Goal: Communication & Community: Answer question/provide support

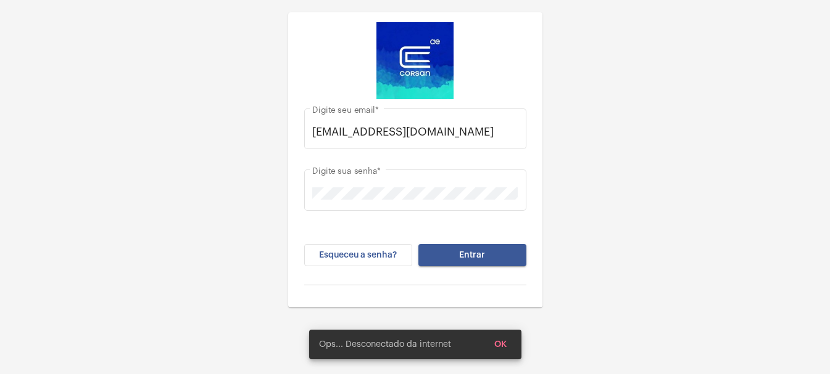
click at [490, 254] on button "Entrar" at bounding box center [472, 255] width 108 height 22
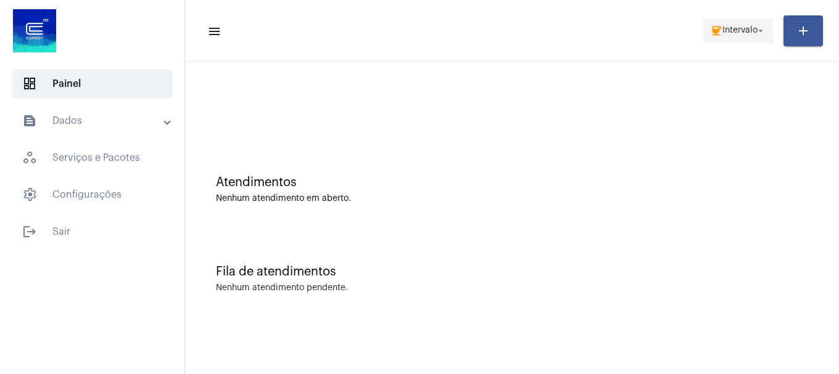
click at [751, 28] on span "Intervalo" at bounding box center [739, 31] width 35 height 9
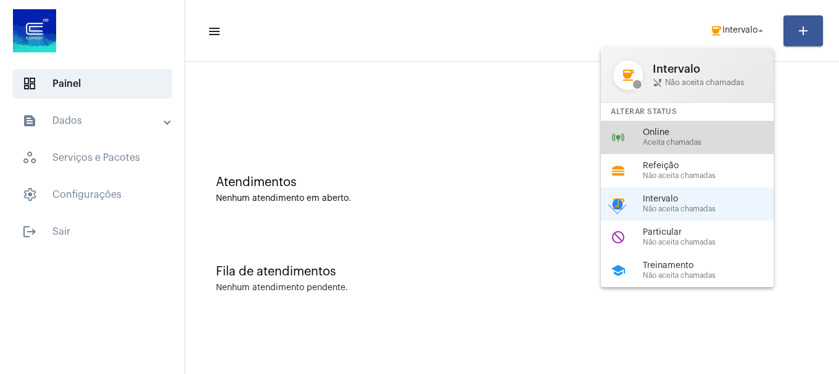
click at [689, 140] on span "Aceita chamadas" at bounding box center [713, 143] width 141 height 8
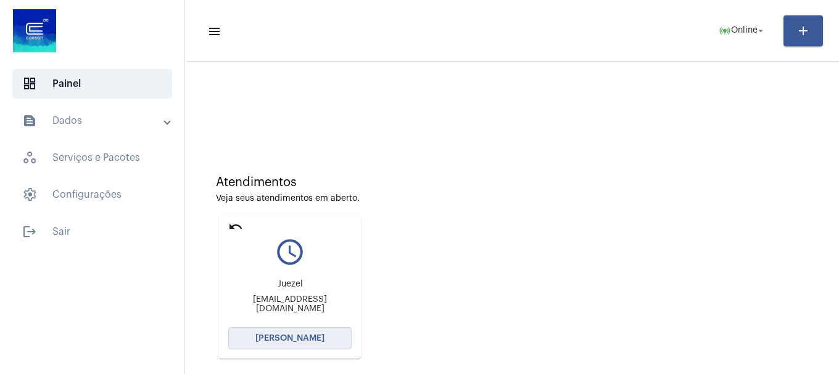
click at [315, 336] on span "[PERSON_NAME]" at bounding box center [289, 338] width 69 height 9
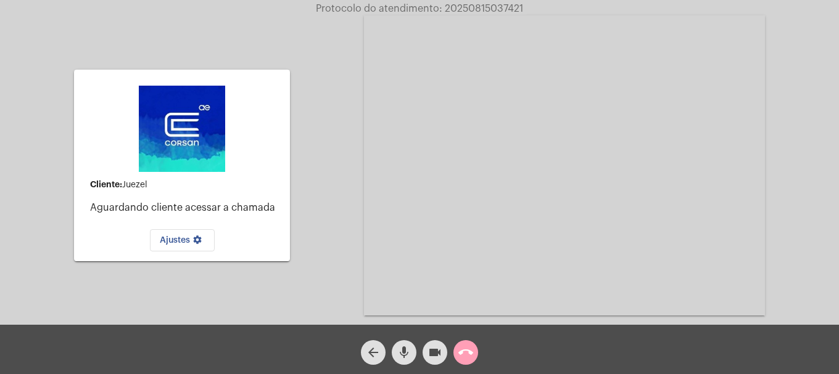
click at [461, 355] on mat-icon "call_end" at bounding box center [465, 352] width 15 height 15
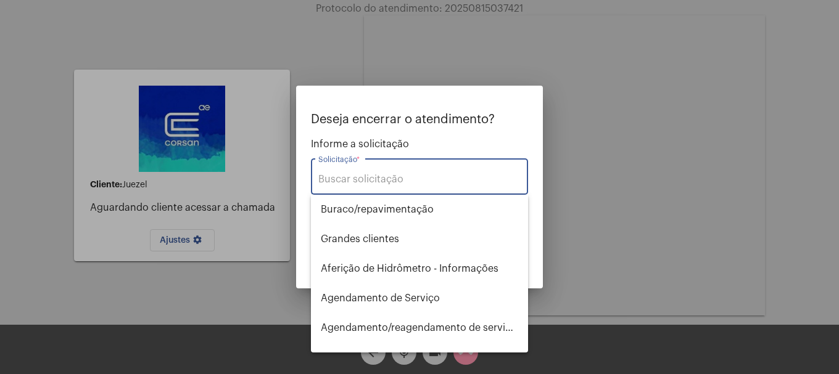
click at [394, 177] on input "Solicitação *" at bounding box center [419, 179] width 202 height 11
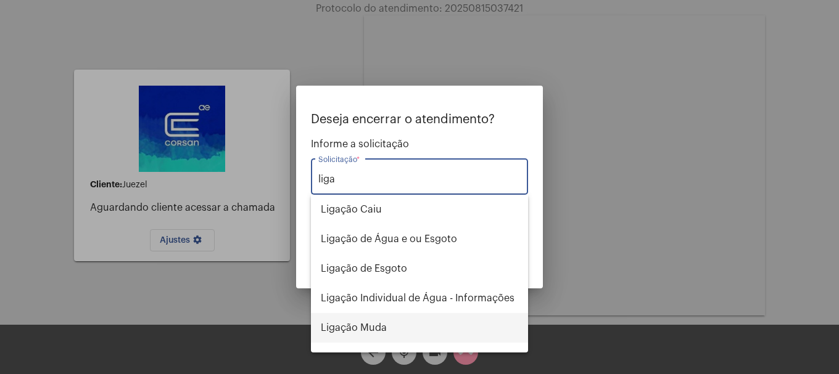
click at [403, 335] on span "Ligação Muda" at bounding box center [419, 328] width 197 height 30
type input "Ligação Muda"
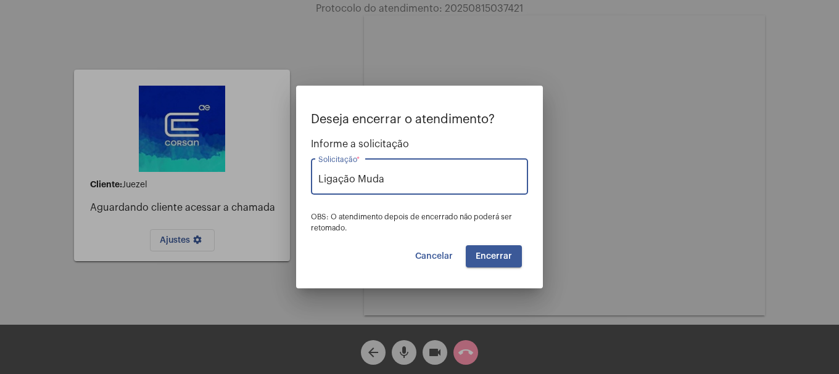
click at [488, 256] on span "Encerrar" at bounding box center [494, 256] width 36 height 9
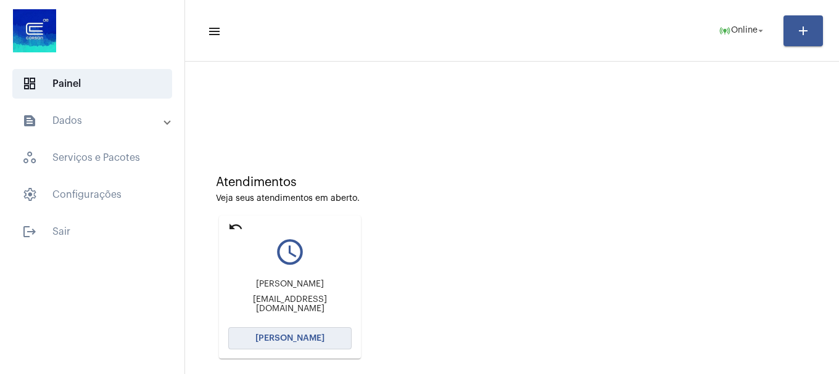
click at [263, 336] on span "[PERSON_NAME]" at bounding box center [289, 338] width 69 height 9
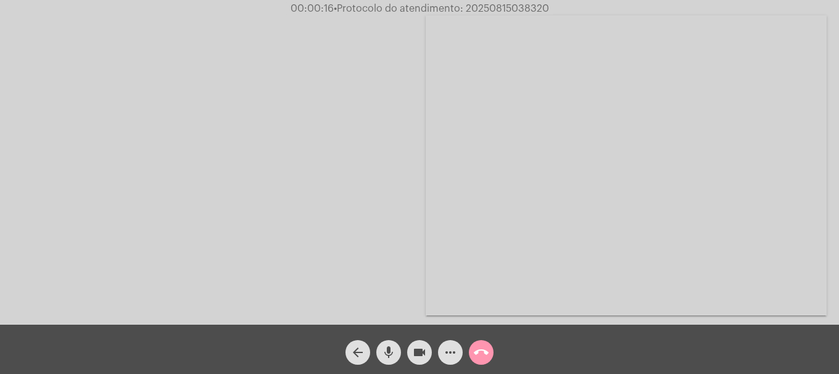
click at [391, 347] on mat-icon "mic" at bounding box center [388, 352] width 15 height 15
click at [411, 349] on button "videocam" at bounding box center [419, 353] width 25 height 25
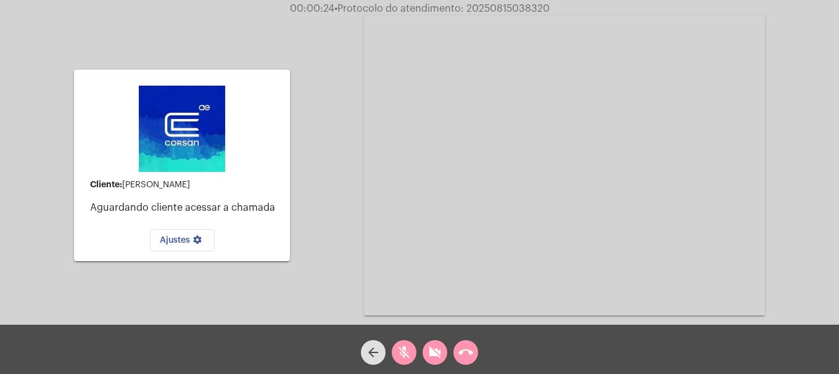
click at [437, 354] on mat-icon "videocam_off" at bounding box center [435, 352] width 15 height 15
click at [407, 351] on mat-icon "mic_off" at bounding box center [404, 352] width 15 height 15
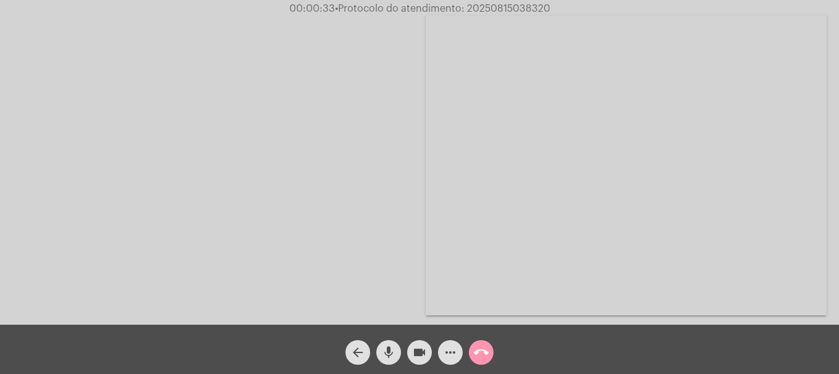
click at [399, 359] on button "mic" at bounding box center [388, 353] width 25 height 25
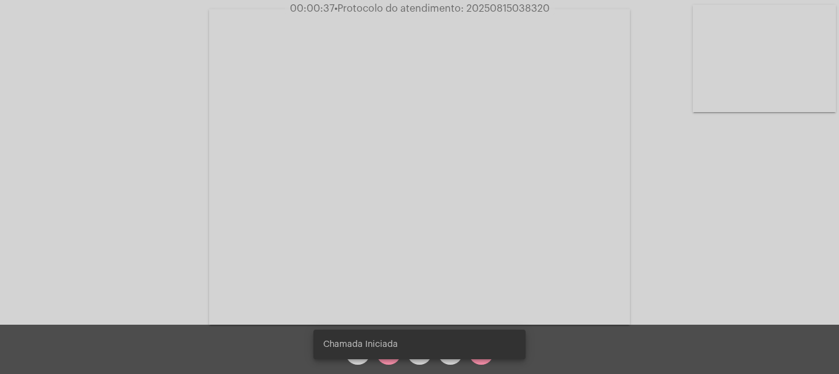
click at [396, 359] on snack-bar-container "Chamada Iniciada" at bounding box center [419, 345] width 212 height 30
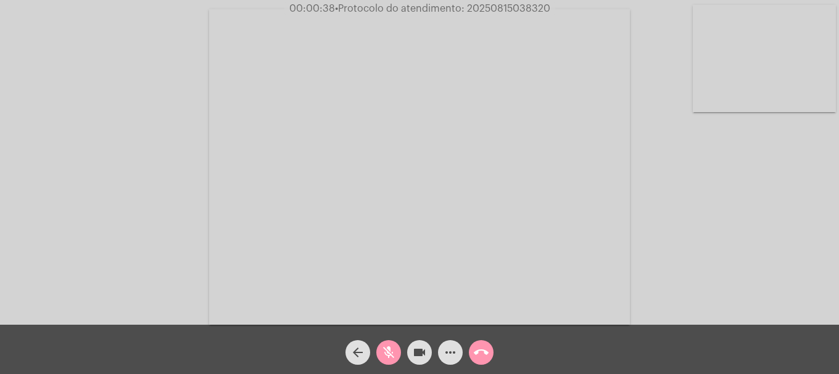
click at [387, 355] on mat-icon "mic_off" at bounding box center [388, 352] width 15 height 15
click at [738, 68] on video at bounding box center [764, 58] width 143 height 107
click at [189, 149] on video at bounding box center [163, 165] width 143 height 107
click at [824, 67] on video at bounding box center [764, 58] width 143 height 107
click at [487, 173] on video at bounding box center [536, 166] width 421 height 316
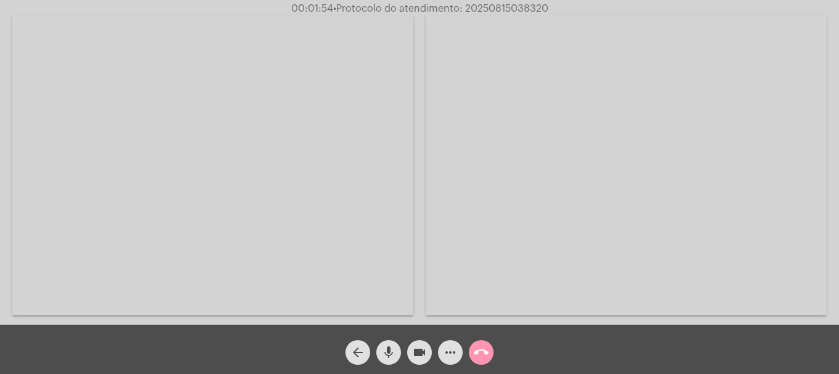
click at [395, 359] on mat-icon "mic" at bounding box center [388, 352] width 15 height 15
click at [395, 359] on mat-icon "mic_off" at bounding box center [388, 352] width 15 height 15
click at [395, 359] on mat-icon "mic" at bounding box center [388, 352] width 15 height 15
click at [395, 359] on mat-icon "mic_off" at bounding box center [388, 352] width 15 height 15
click at [355, 123] on video at bounding box center [212, 165] width 401 height 300
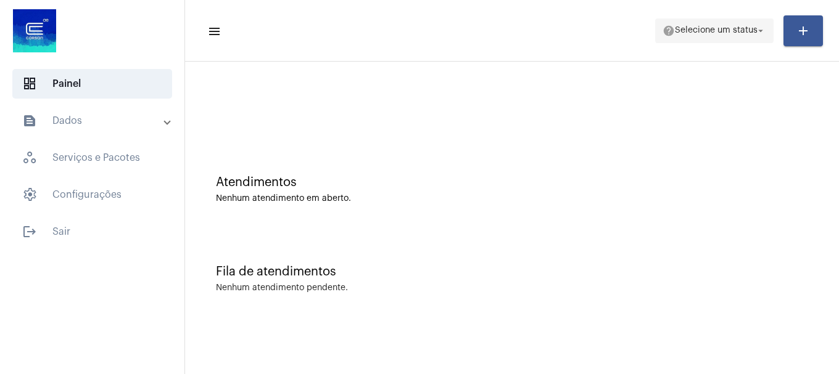
click at [711, 22] on span "help Selecione um status arrow_drop_down" at bounding box center [715, 30] width 104 height 22
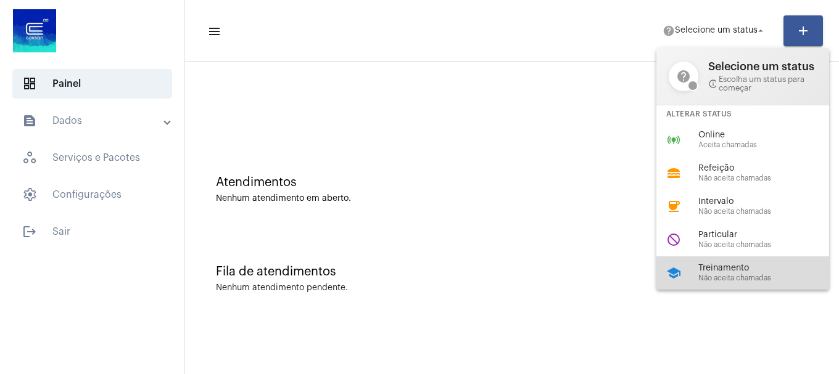
click at [705, 288] on div "school Treinamento Não aceita chamadas" at bounding box center [752, 273] width 192 height 33
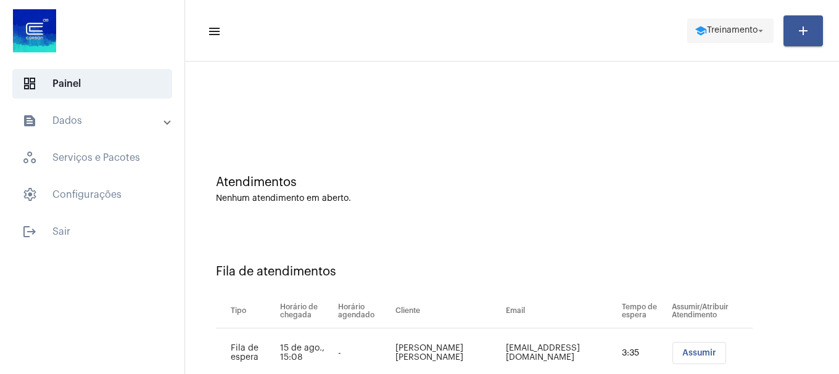
click at [733, 29] on span "Treinamento" at bounding box center [732, 31] width 51 height 9
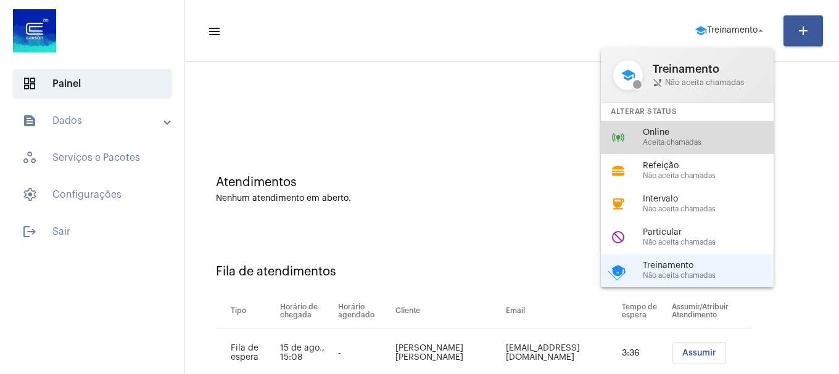
click at [708, 144] on span "Aceita chamadas" at bounding box center [713, 143] width 141 height 8
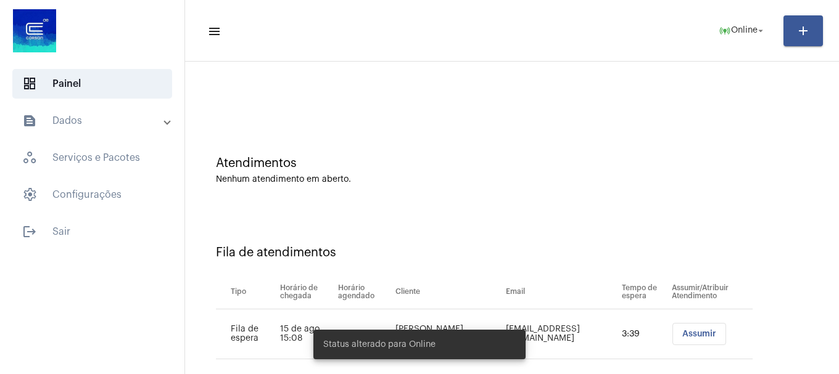
scroll to position [38, 0]
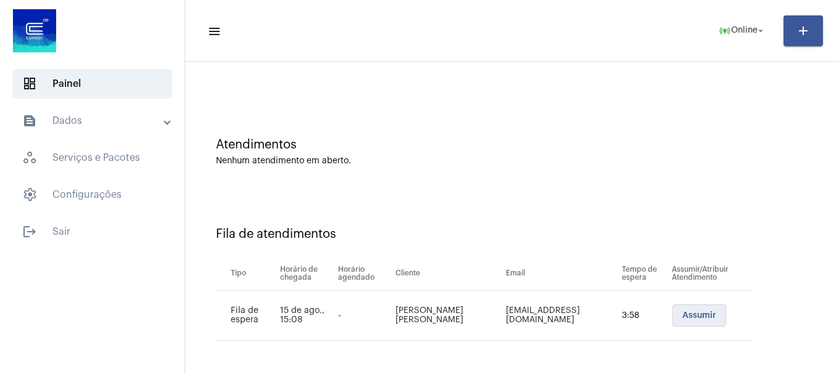
click at [672, 320] on button "Assumir" at bounding box center [699, 316] width 54 height 22
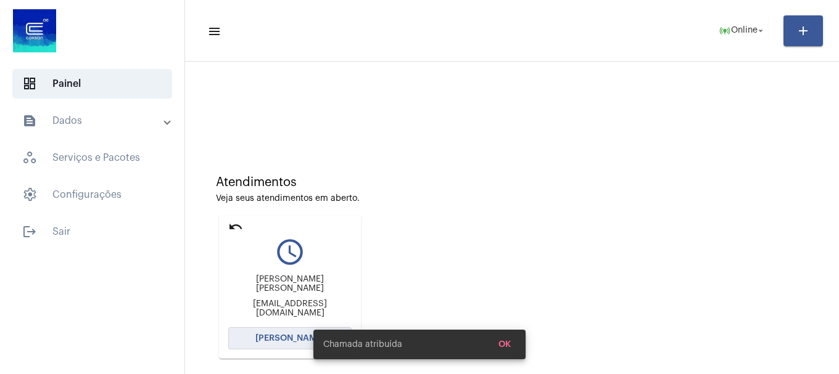
click at [278, 344] on button "[PERSON_NAME]" at bounding box center [289, 339] width 123 height 22
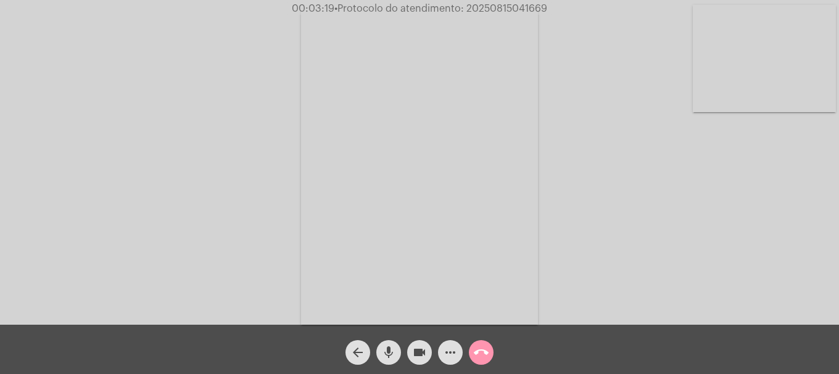
click at [740, 71] on video at bounding box center [764, 58] width 143 height 107
click at [164, 107] on video at bounding box center [163, 165] width 143 height 191
click at [495, 11] on span "• Protocolo do atendimento: 20250815041669" at bounding box center [442, 9] width 213 height 10
copy span "20250815041669"
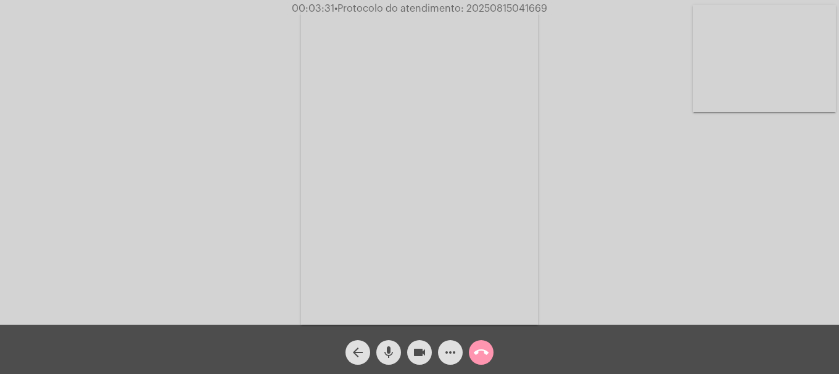
click at [459, 355] on button "more_horiz" at bounding box center [450, 353] width 25 height 25
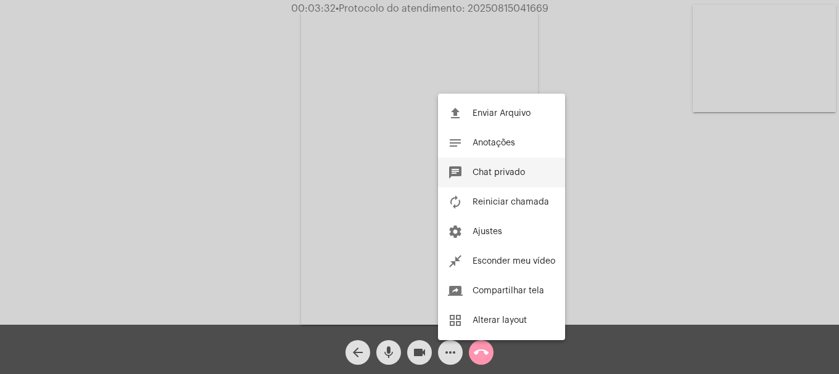
click at [500, 177] on button "chat Chat privado" at bounding box center [501, 173] width 127 height 30
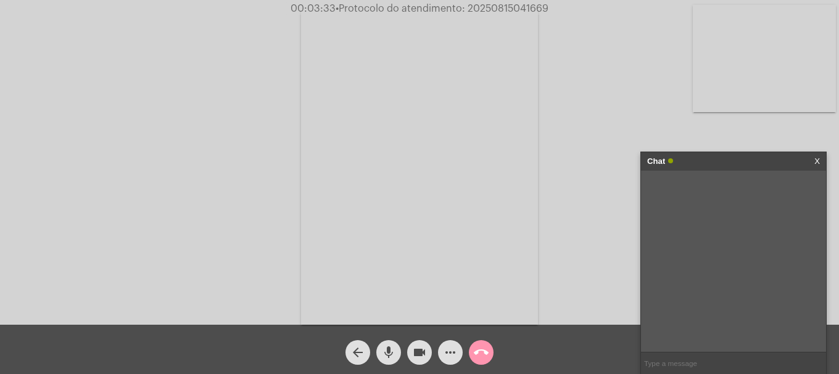
click at [663, 365] on input "text" at bounding box center [733, 364] width 185 height 22
paste input "20250815041669"
type input "20250815041669"
click at [485, 350] on mat-icon "call_end" at bounding box center [481, 352] width 15 height 15
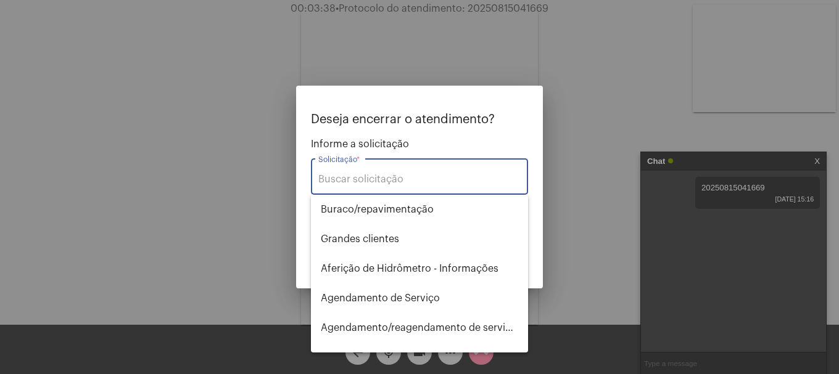
click at [432, 177] on input "Solicitação *" at bounding box center [419, 179] width 202 height 11
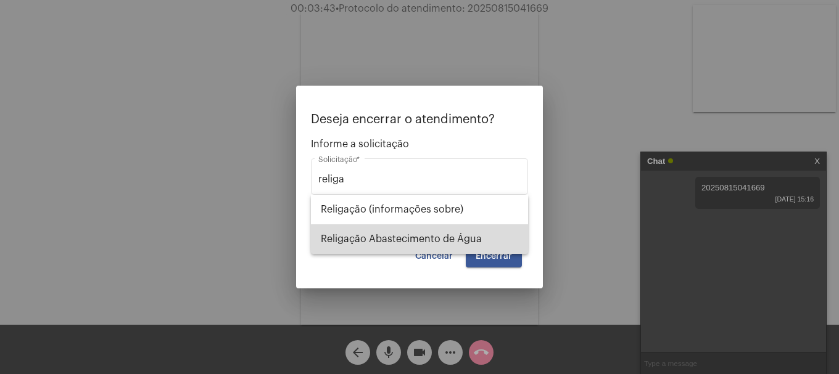
click at [423, 245] on span "Religação Abastecimento de Água" at bounding box center [419, 240] width 197 height 30
type input "Religação Abastecimento de Água"
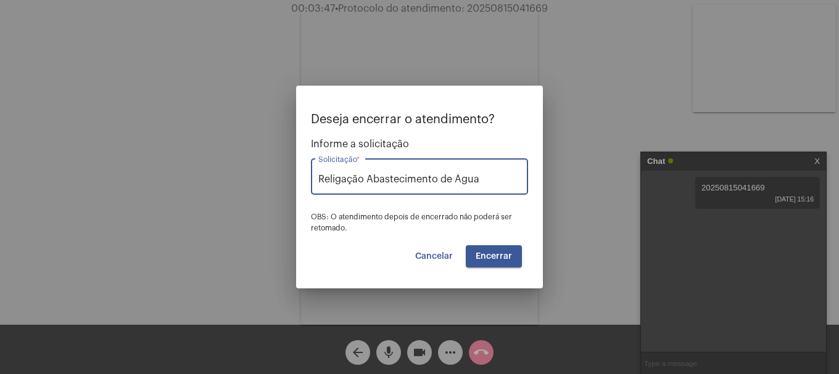
click at [513, 258] on button "Encerrar" at bounding box center [494, 257] width 56 height 22
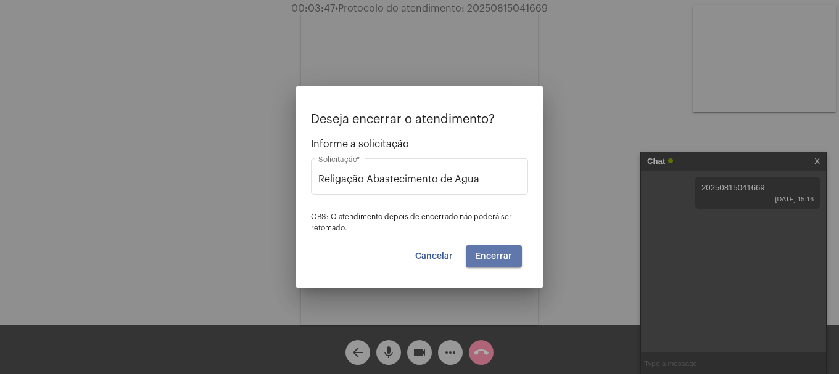
click at [513, 258] on button "Encerrar" at bounding box center [494, 257] width 56 height 22
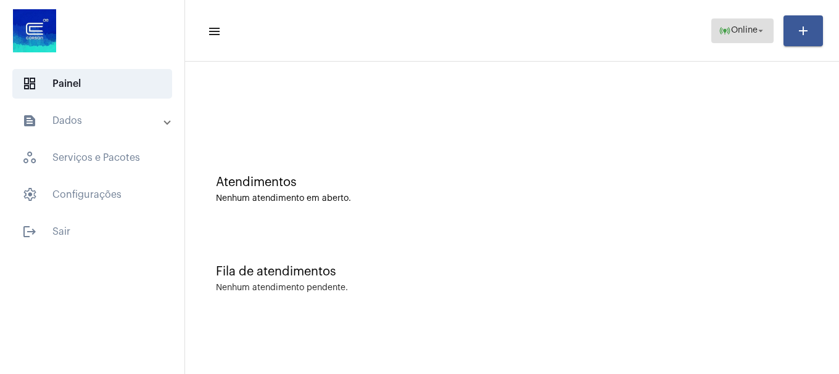
click at [738, 40] on span "online_prediction Online arrow_drop_down" at bounding box center [743, 30] width 48 height 22
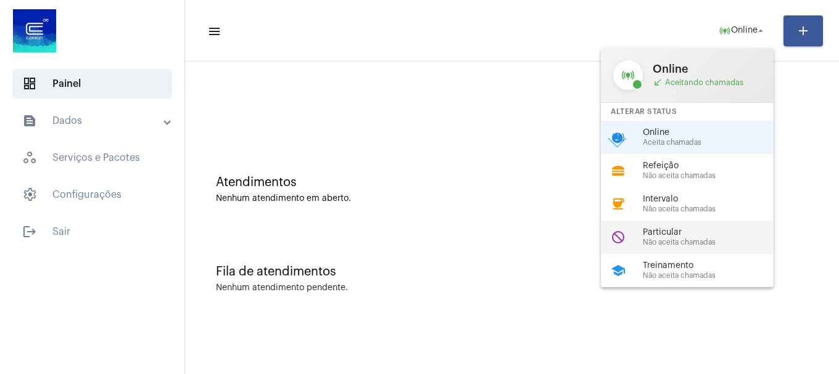
click at [682, 239] on span "Não aceita chamadas" at bounding box center [713, 243] width 141 height 8
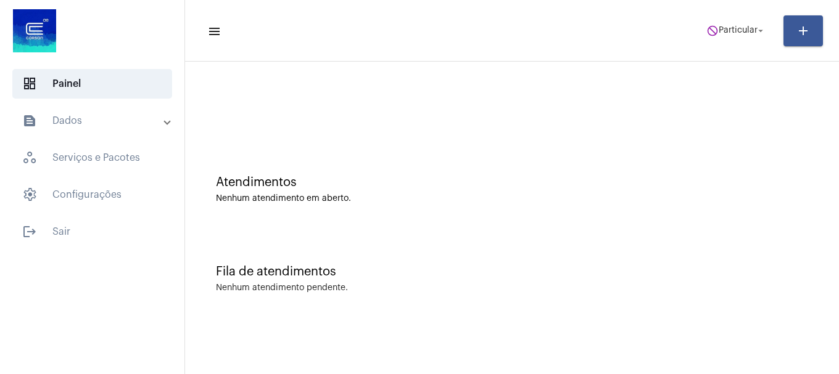
click at [119, 120] on mat-panel-title "text_snippet_outlined Dados" at bounding box center [93, 121] width 143 height 15
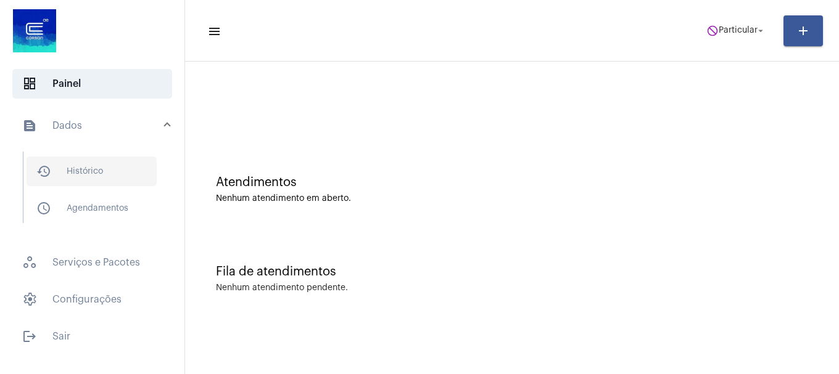
click at [108, 171] on span "history_outlined Histórico" at bounding box center [92, 172] width 130 height 30
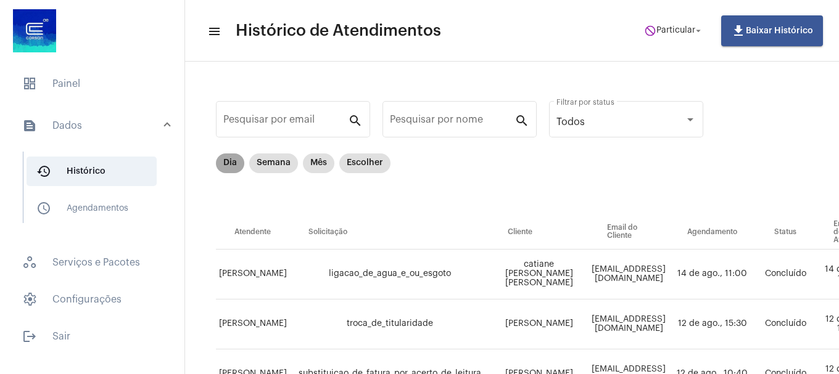
click at [228, 163] on mat-chip "Dia" at bounding box center [230, 164] width 28 height 20
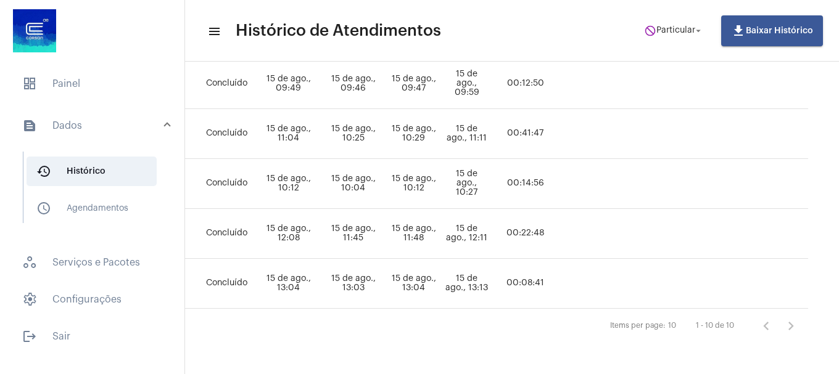
scroll to position [450, 0]
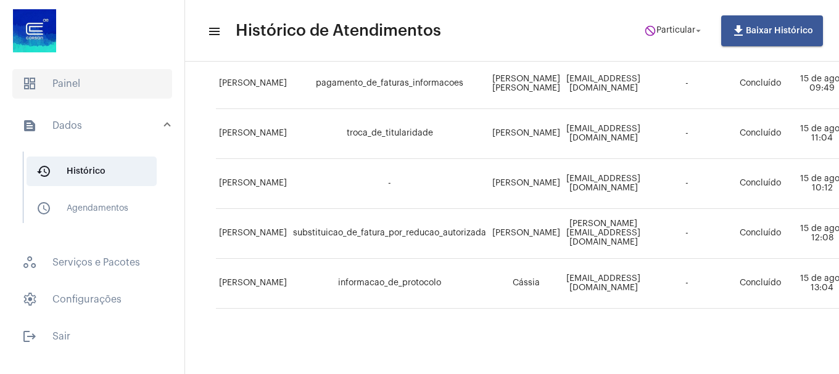
click at [99, 83] on span "dashboard Painel" at bounding box center [92, 84] width 160 height 30
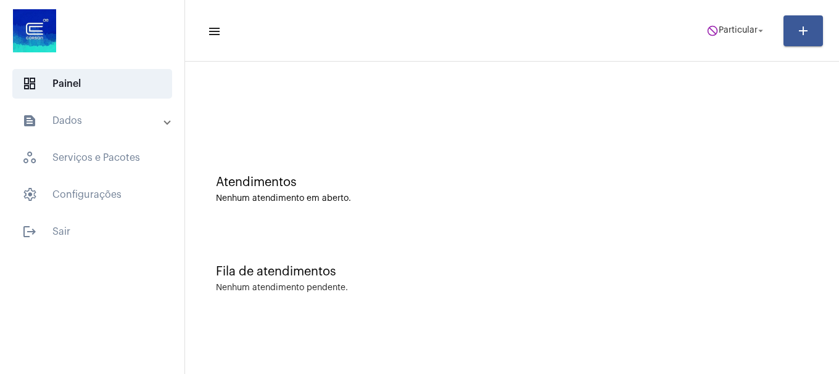
click at [735, 43] on mat-toolbar-row "menu do_not_disturb Particular arrow_drop_down add" at bounding box center [512, 30] width 654 height 39
click at [740, 20] on span "do_not_disturb Particular arrow_drop_down" at bounding box center [736, 30] width 60 height 22
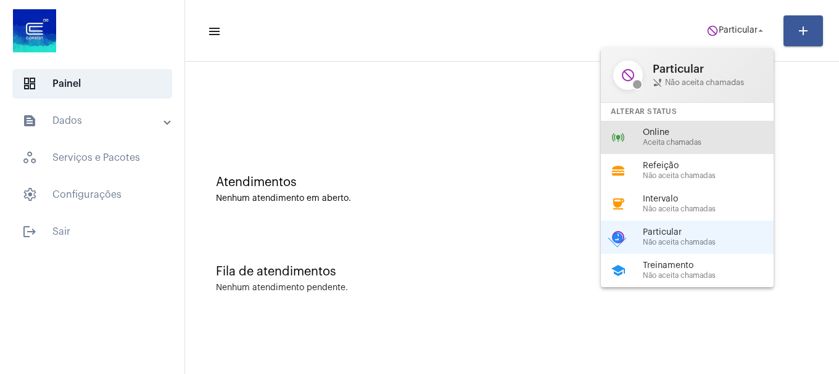
click at [674, 123] on div "online_prediction Online Aceita chamadas" at bounding box center [697, 137] width 192 height 33
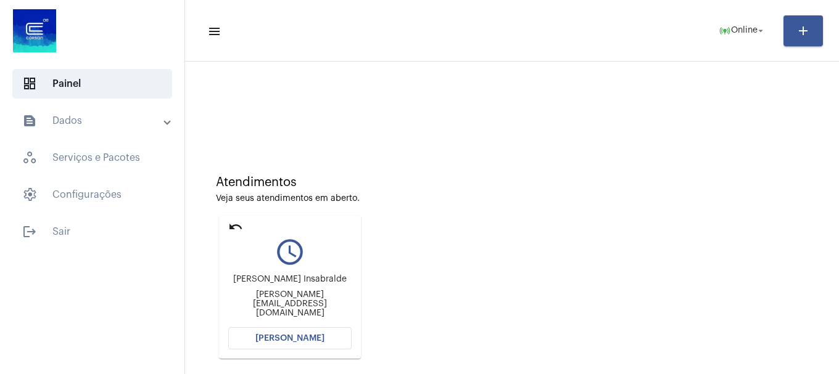
click at [321, 331] on button "[PERSON_NAME]" at bounding box center [289, 339] width 123 height 22
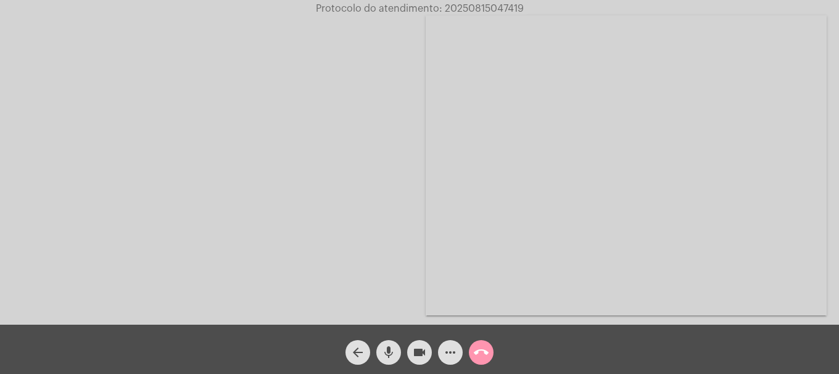
click at [405, 350] on div "videocam" at bounding box center [419, 349] width 31 height 31
click at [422, 357] on mat-icon "videocam_off" at bounding box center [419, 352] width 15 height 15
click at [481, 354] on mat-icon "call_end" at bounding box center [481, 352] width 15 height 15
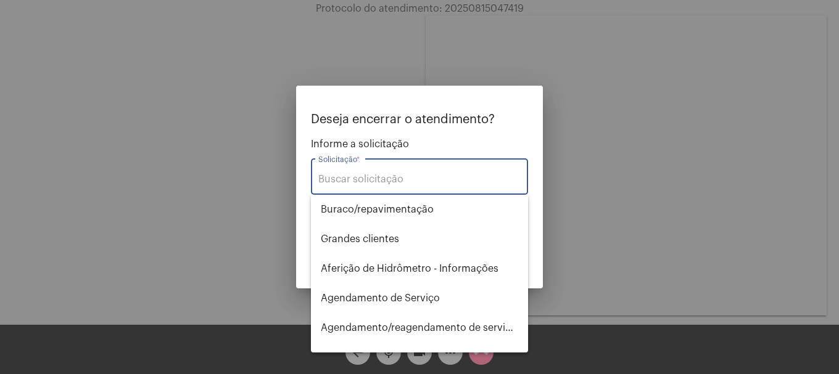
click at [416, 183] on div "Solicitação *" at bounding box center [419, 175] width 202 height 39
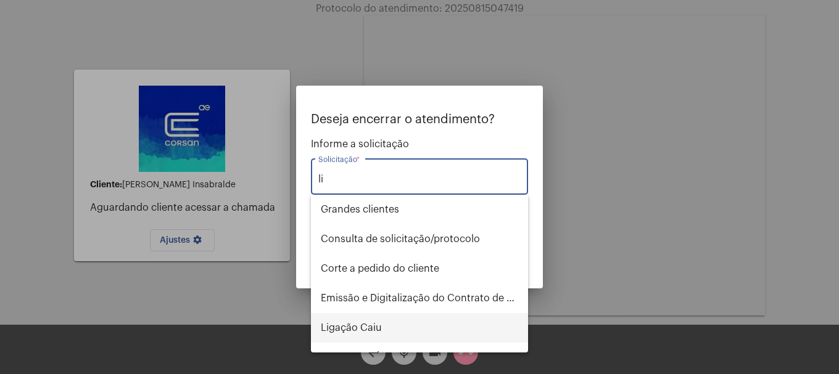
type input "l"
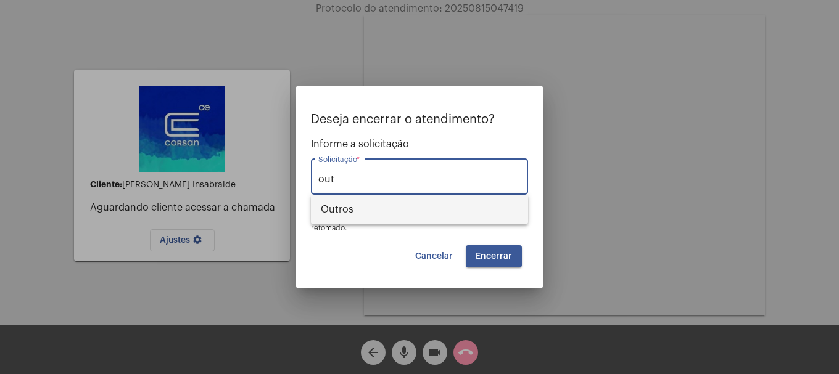
click at [418, 202] on span "Outros" at bounding box center [419, 210] width 197 height 30
type input "Outros"
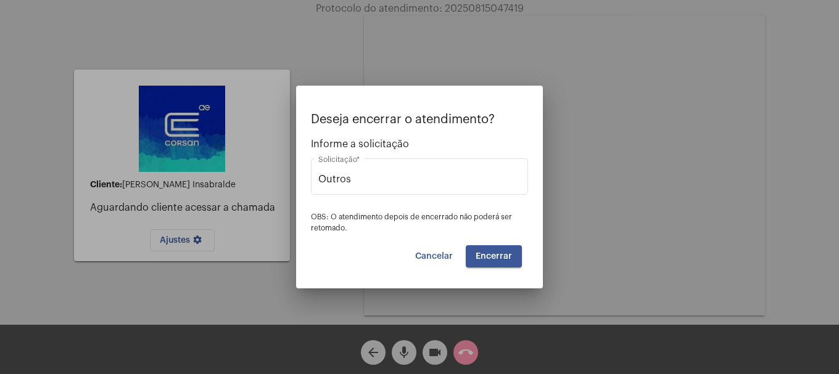
click at [513, 268] on mat-dialog-container "Deseja encerrar o atendimento? Informe a solicitação Outros Solicitação * OBS: …" at bounding box center [419, 187] width 247 height 203
click at [512, 261] on button "Encerrar" at bounding box center [494, 257] width 56 height 22
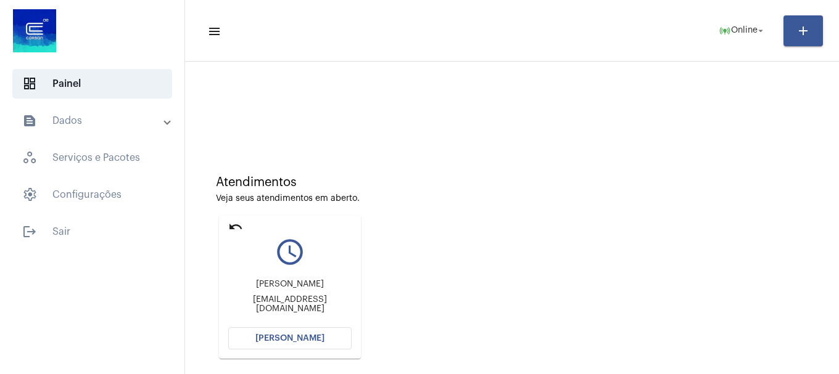
click at [299, 340] on span "[PERSON_NAME]" at bounding box center [289, 338] width 69 height 9
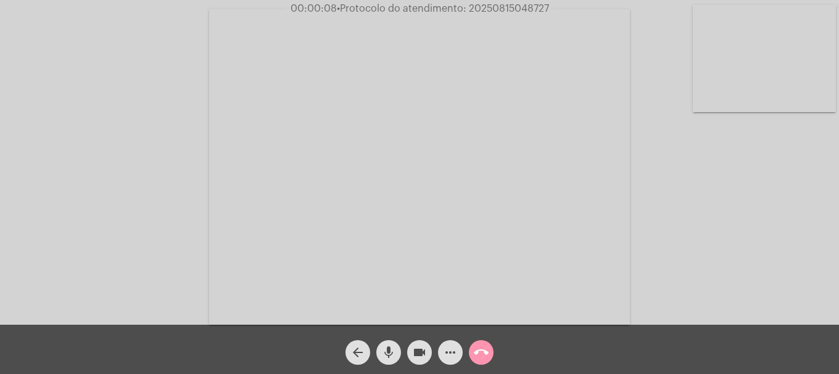
click at [728, 83] on video at bounding box center [764, 58] width 143 height 107
click at [213, 184] on video at bounding box center [163, 165] width 143 height 107
click at [446, 354] on mat-icon "more_horiz" at bounding box center [450, 352] width 15 height 15
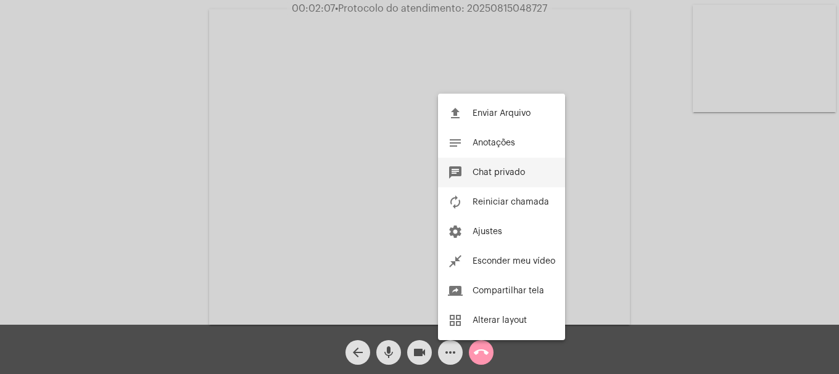
click at [463, 175] on button "chat Chat privado" at bounding box center [501, 173] width 127 height 30
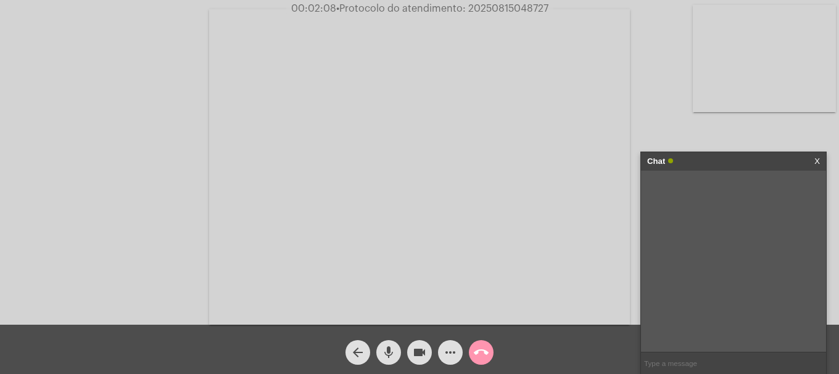
click at [670, 362] on input "text" at bounding box center [733, 364] width 185 height 22
paste input "RUA [PERSON_NAME],7223-[GEOGRAPHIC_DATA]-ARROIO DO [PERSON_NAME]-CEP:95585000"
type input "RUA [PERSON_NAME],7223-[GEOGRAPHIC_DATA]-ARROIO DO [PERSON_NAME]-CEP:95585000"
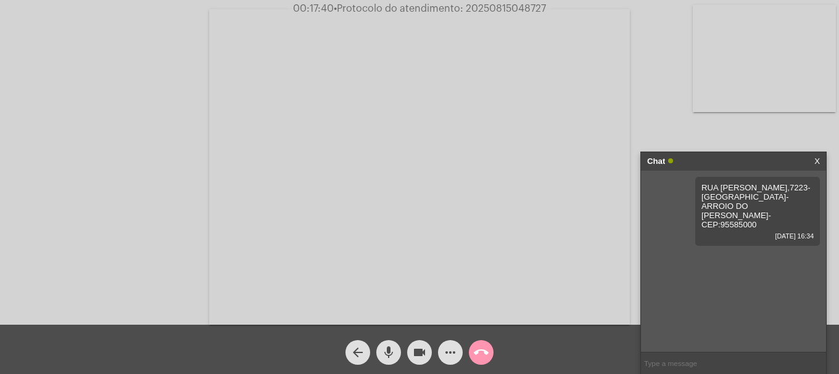
click at [763, 87] on video at bounding box center [764, 58] width 143 height 107
click at [384, 357] on mat-icon "mic" at bounding box center [388, 352] width 15 height 15
click at [384, 357] on mat-icon "mic_off" at bounding box center [388, 352] width 15 height 15
click at [485, 353] on mat-icon "call_end" at bounding box center [481, 352] width 15 height 15
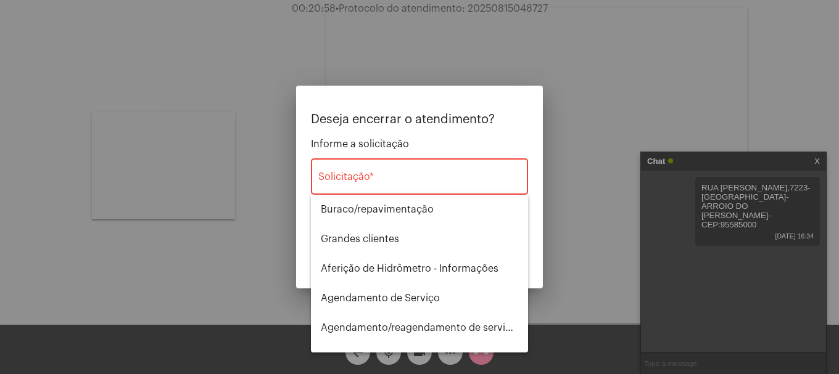
click at [429, 171] on div "Solicitação *" at bounding box center [419, 175] width 202 height 39
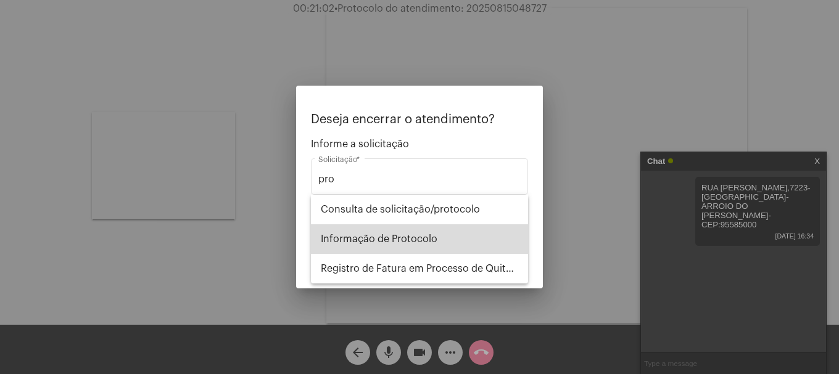
click at [426, 241] on span "Informação de Protocolo" at bounding box center [419, 240] width 197 height 30
type input "Informação de Protocolo"
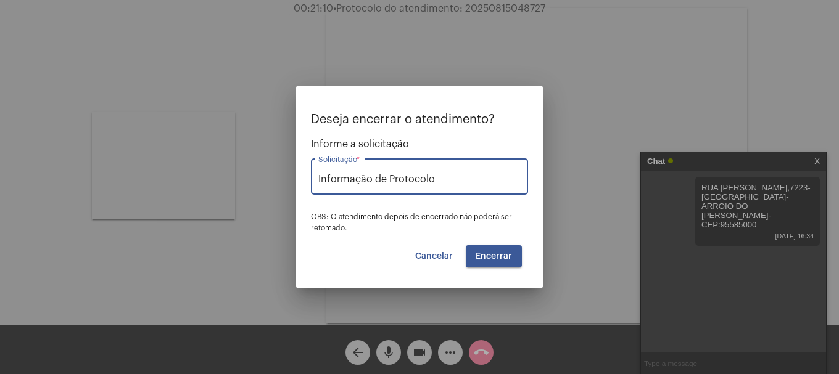
click at [500, 261] on button "Encerrar" at bounding box center [494, 257] width 56 height 22
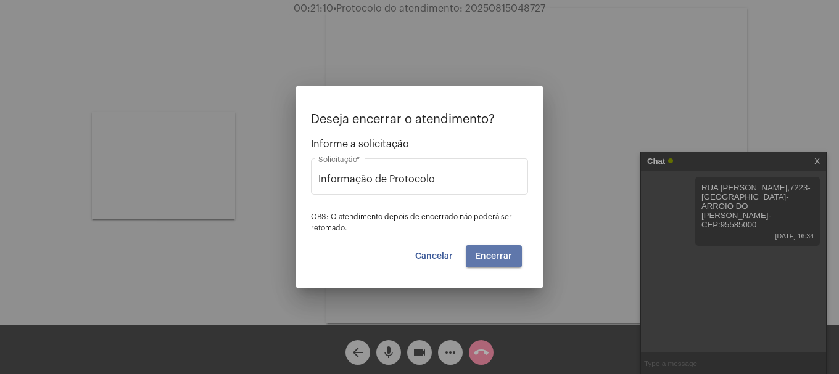
click at [500, 261] on button "Encerrar" at bounding box center [494, 257] width 56 height 22
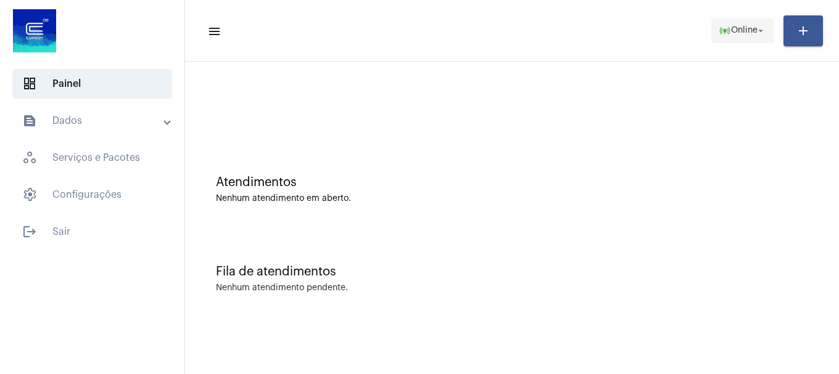
click at [746, 34] on span "Online" at bounding box center [744, 31] width 27 height 9
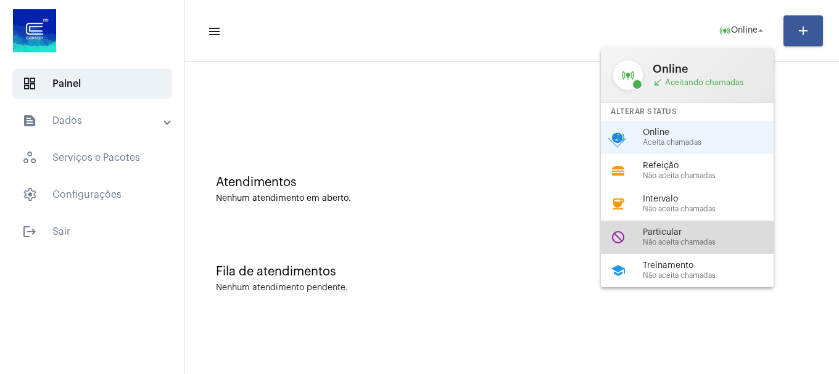
click at [703, 241] on span "Não aceita chamadas" at bounding box center [713, 243] width 141 height 8
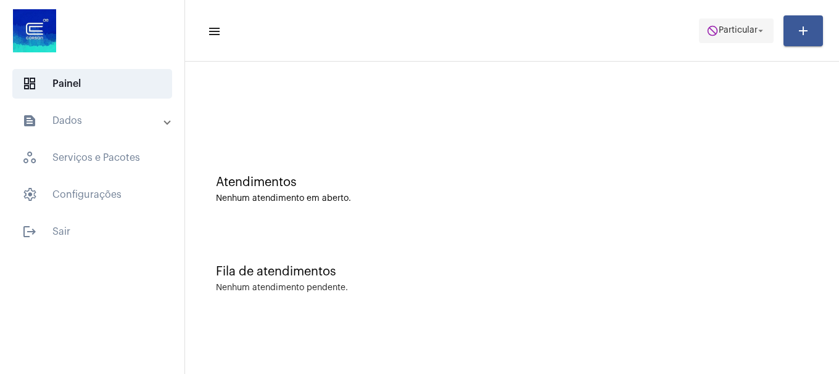
click at [743, 27] on span "Particular" at bounding box center [738, 31] width 39 height 9
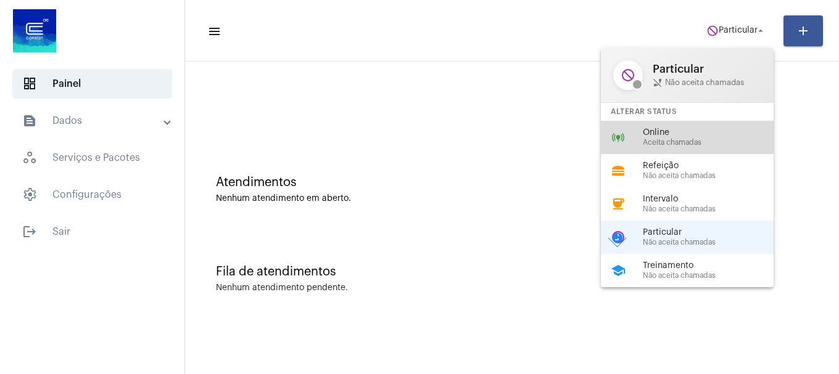
drag, startPoint x: 697, startPoint y: 144, endPoint x: 719, endPoint y: 151, distance: 23.8
click at [697, 144] on span "Aceita chamadas" at bounding box center [713, 143] width 141 height 8
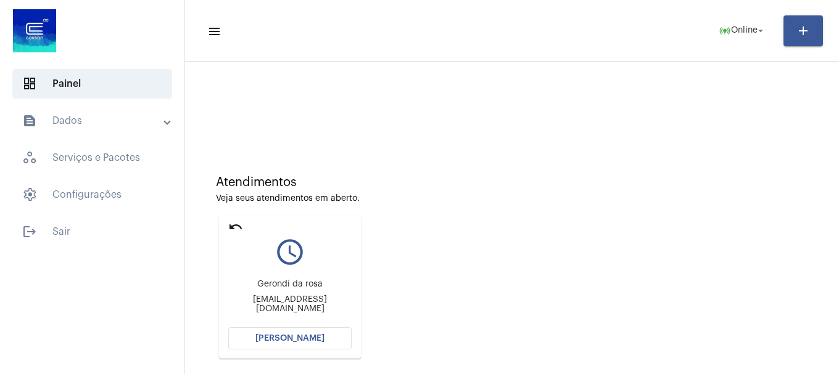
drag, startPoint x: 328, startPoint y: 321, endPoint x: 328, endPoint y: 330, distance: 9.3
click at [328, 322] on div "Gerondi da rosa [EMAIL_ADDRESS][DOMAIN_NAME]" at bounding box center [289, 297] width 123 height 56
click at [326, 336] on button "[PERSON_NAME]" at bounding box center [289, 339] width 123 height 22
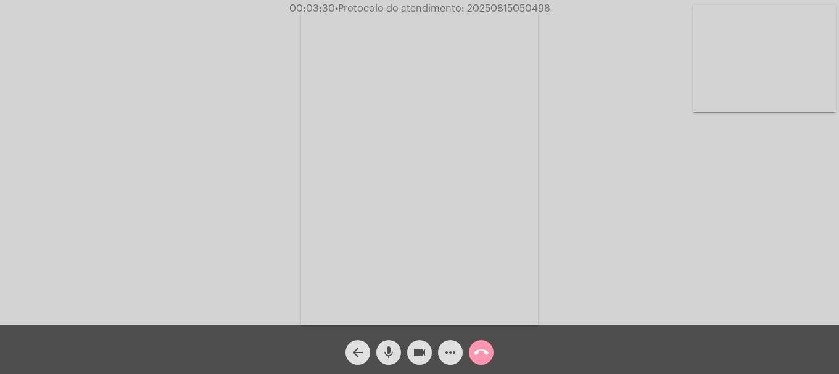
click at [739, 49] on video at bounding box center [764, 58] width 143 height 107
click at [420, 362] on span "videocam" at bounding box center [419, 353] width 15 height 25
click at [392, 357] on mat-icon "mic" at bounding box center [388, 352] width 15 height 15
click at [392, 357] on mat-icon "mic_off" at bounding box center [388, 352] width 15 height 15
click at [423, 357] on mat-icon "videocam_off" at bounding box center [419, 352] width 15 height 15
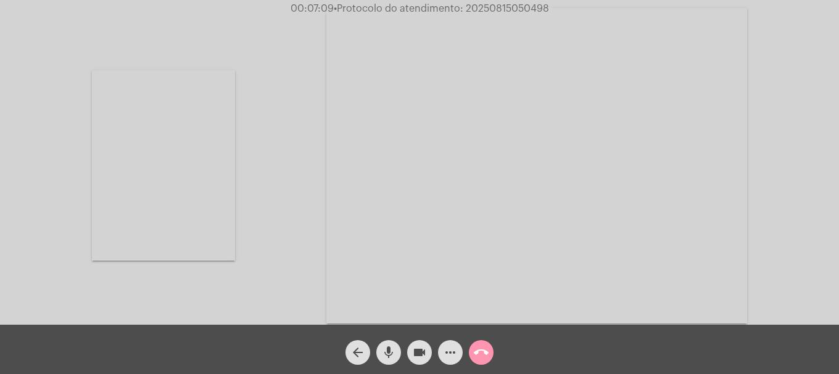
click at [162, 218] on video at bounding box center [163, 165] width 143 height 191
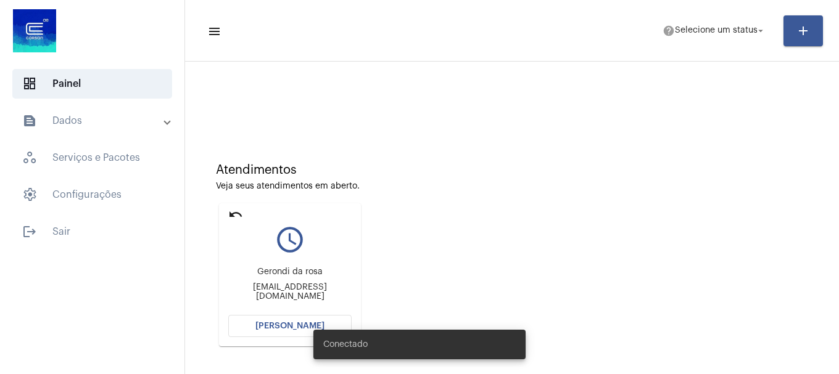
click at [310, 327] on div "Conectado" at bounding box center [420, 344] width 242 height 59
click at [283, 329] on span "[PERSON_NAME]" at bounding box center [289, 326] width 69 height 9
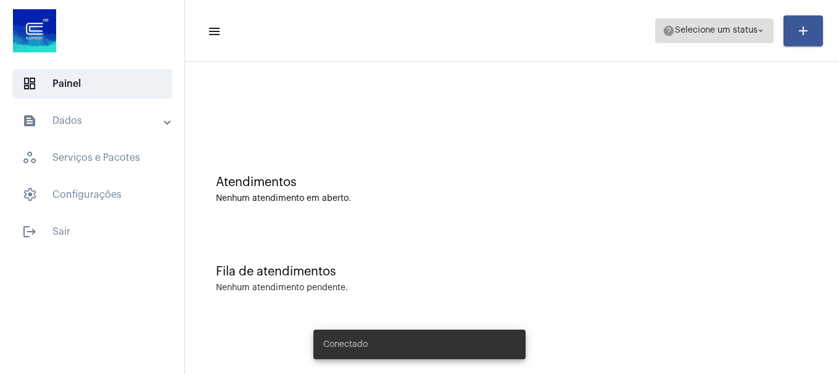
click at [737, 35] on span "help Selecione um status arrow_drop_down" at bounding box center [715, 30] width 104 height 22
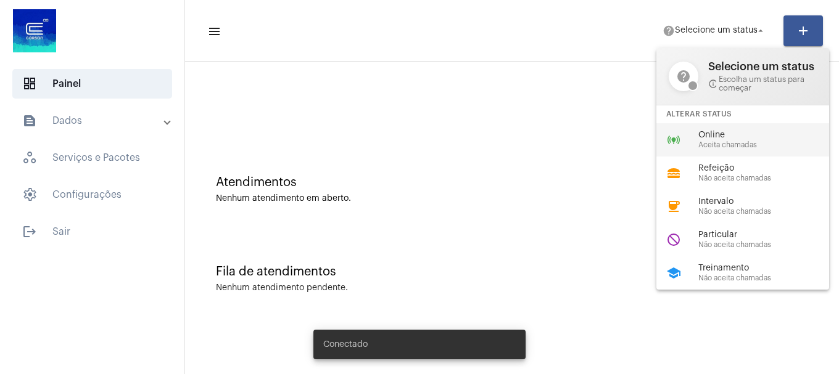
click at [734, 123] on div "online_prediction Online Aceita chamadas" at bounding box center [752, 139] width 192 height 33
